Goal: Find specific page/section: Find specific page/section

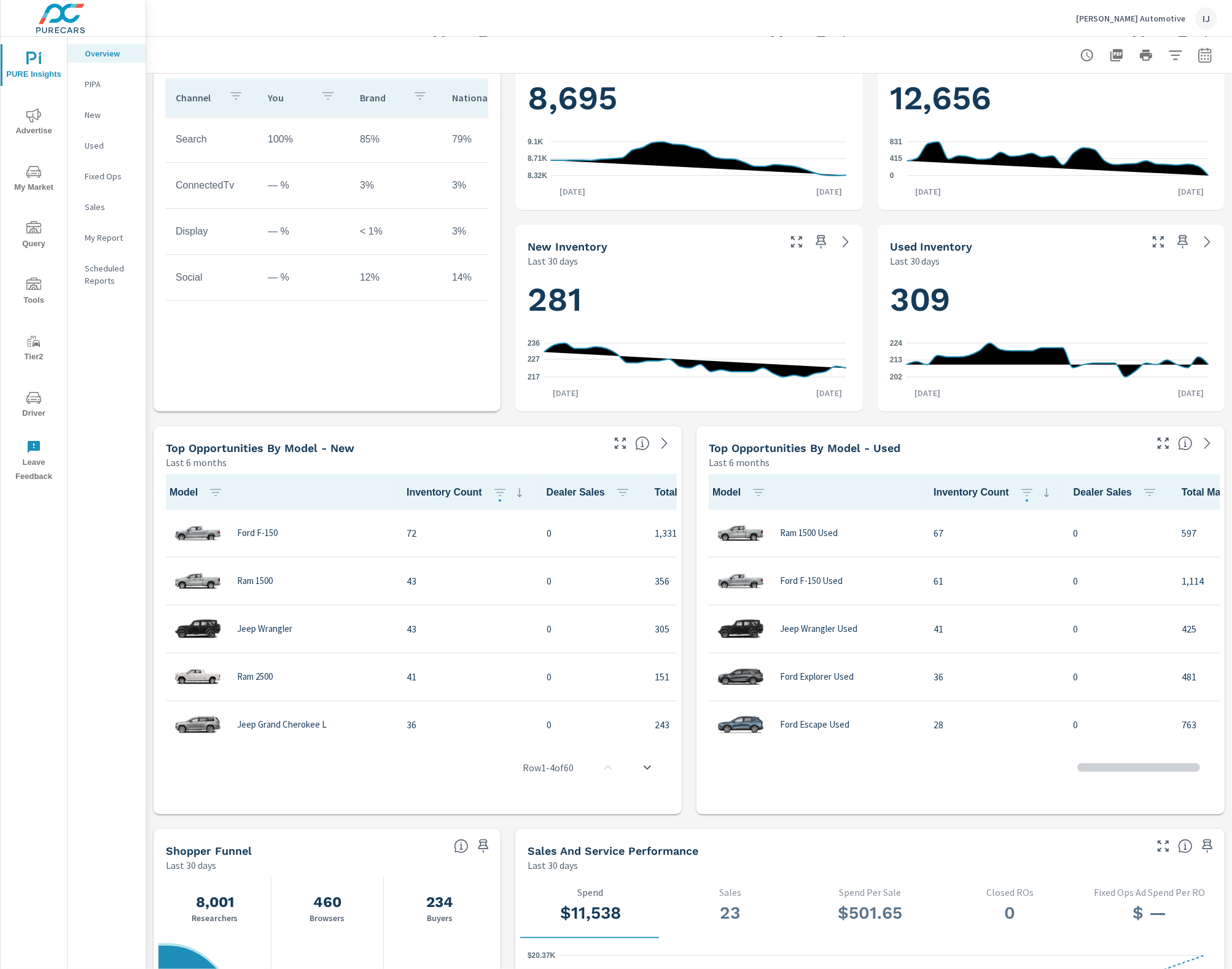
scroll to position [1, 0]
click at [37, 122] on icon "nav menu" at bounding box center [34, 115] width 14 height 14
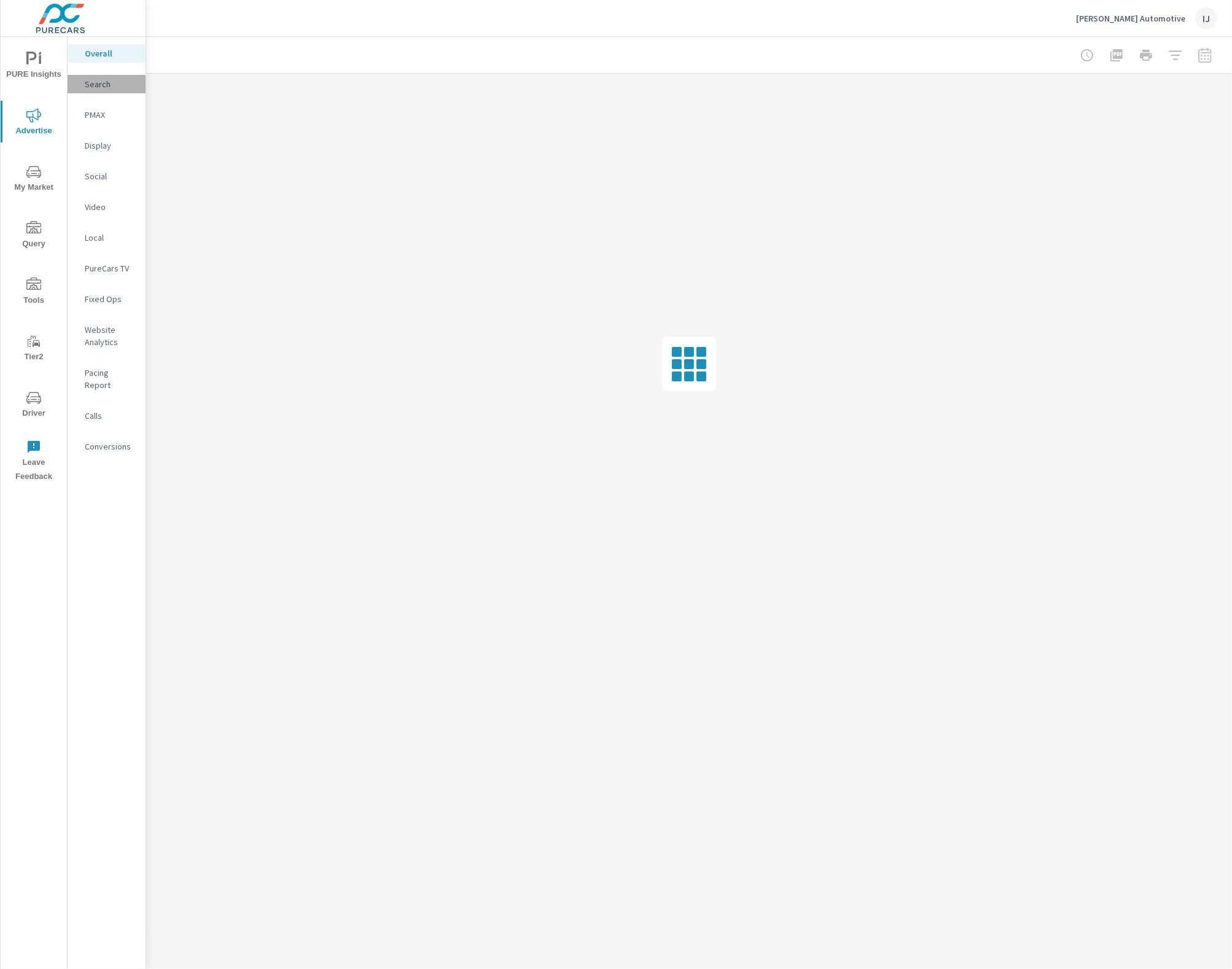
click at [108, 86] on p "Search" at bounding box center [110, 84] width 51 height 12
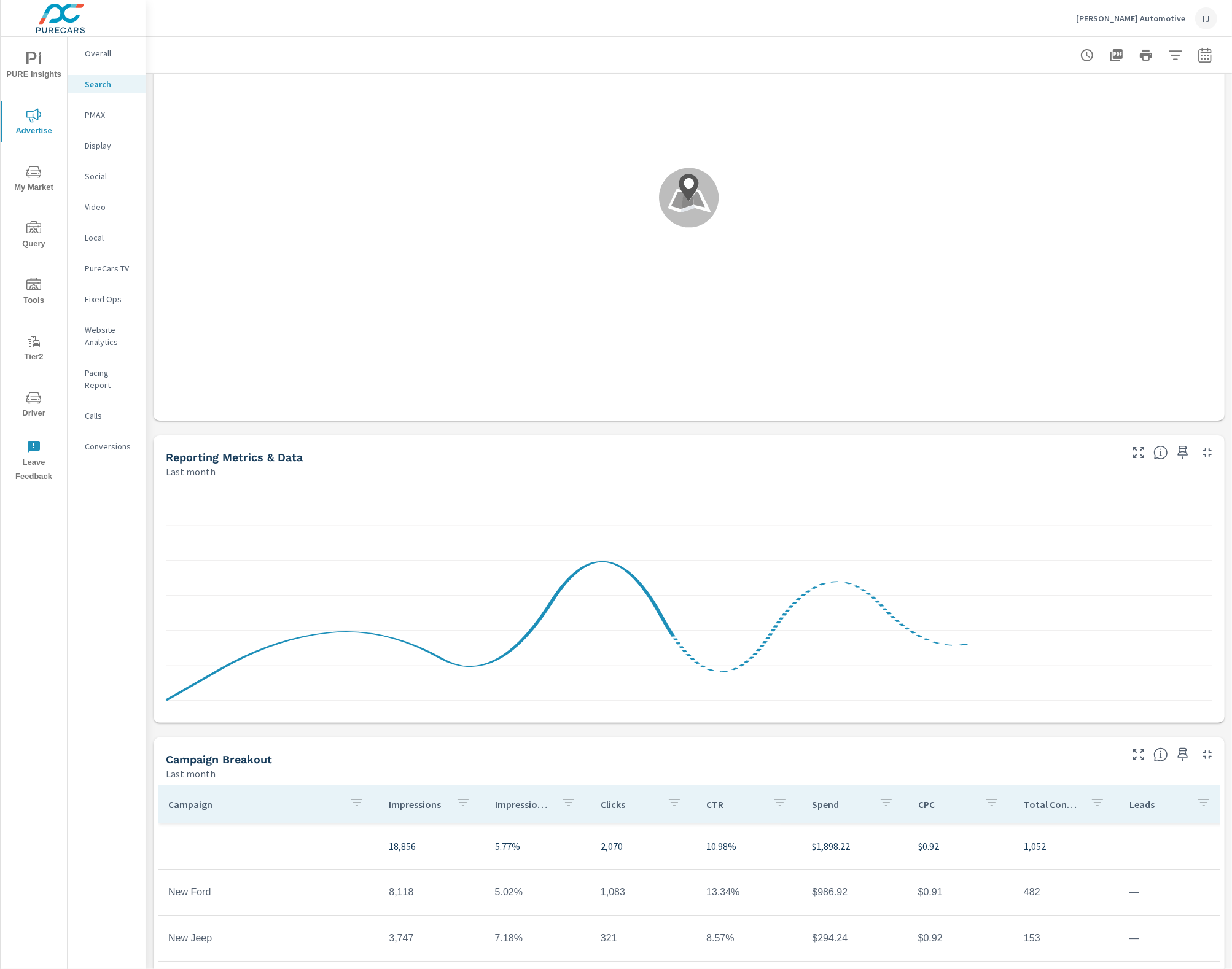
scroll to position [413, 0]
